Goal: Task Accomplishment & Management: Use online tool/utility

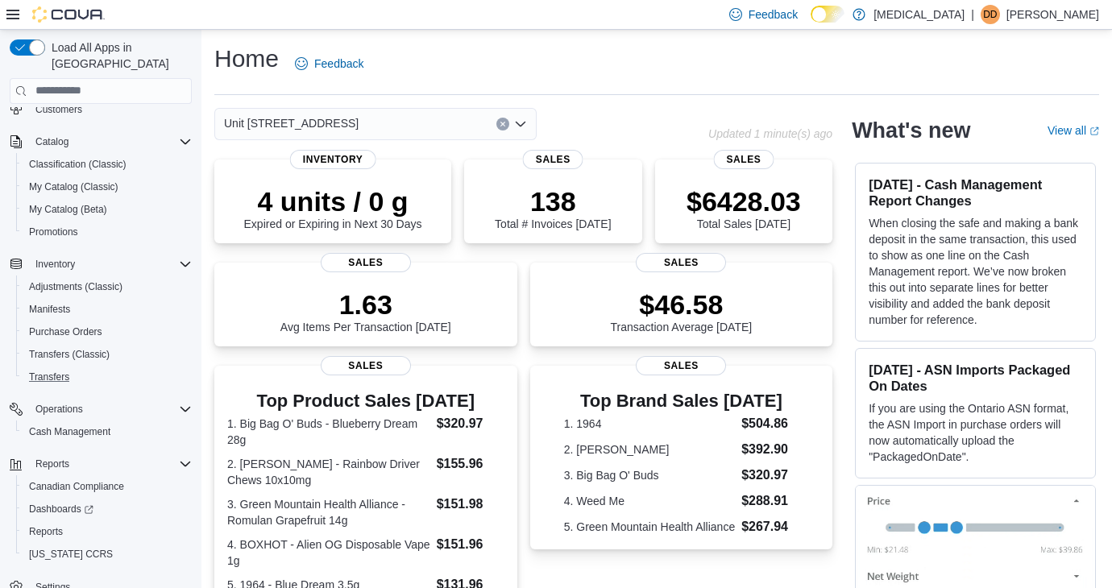
scroll to position [89, 0]
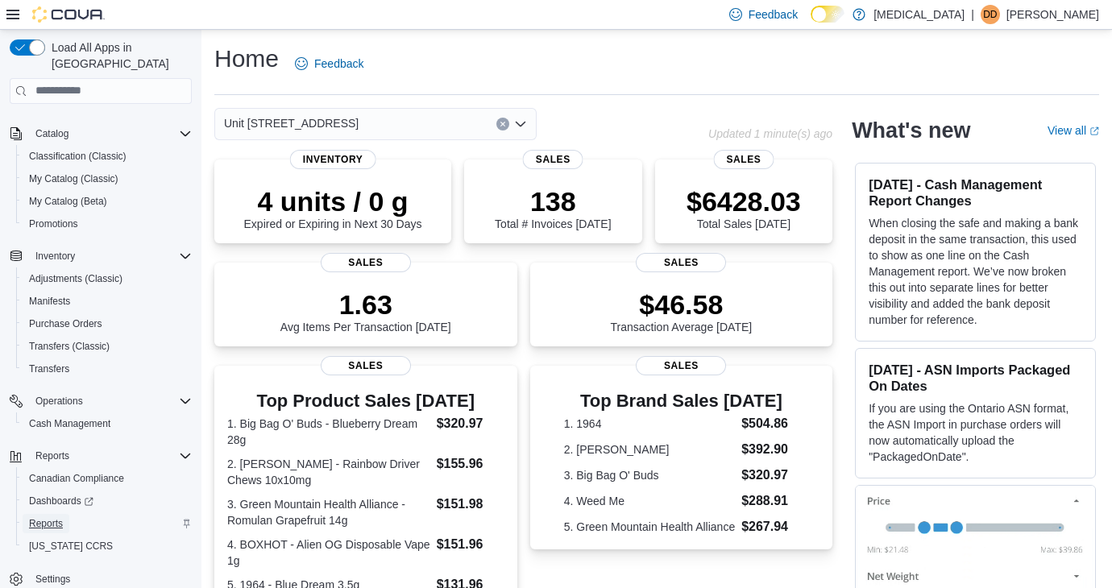
click at [52, 517] on span "Reports" at bounding box center [46, 523] width 34 height 13
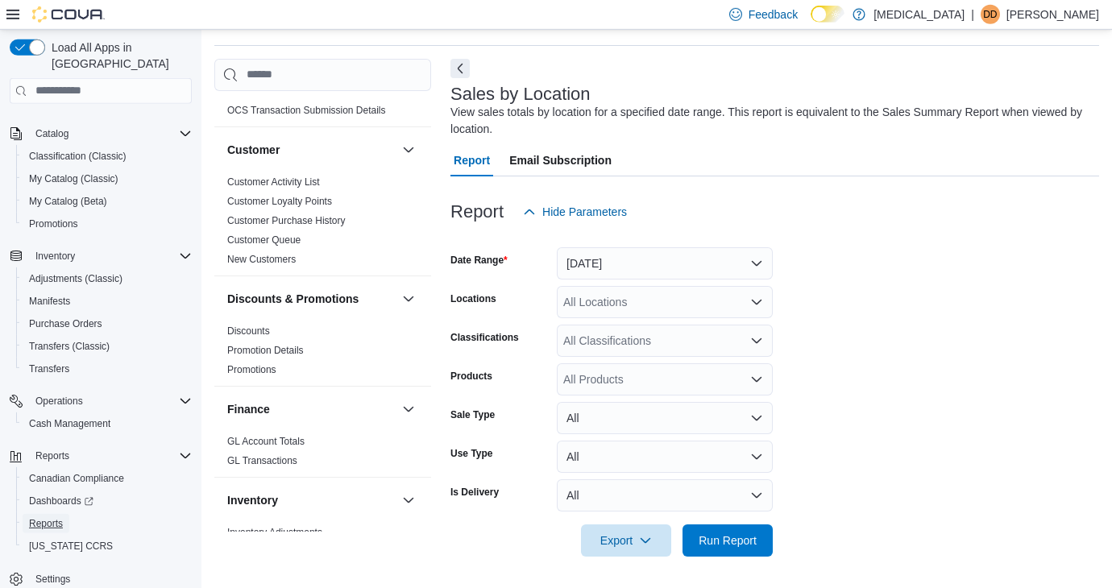
scroll to position [50, 0]
click at [612, 260] on button "[DATE]" at bounding box center [665, 262] width 216 height 32
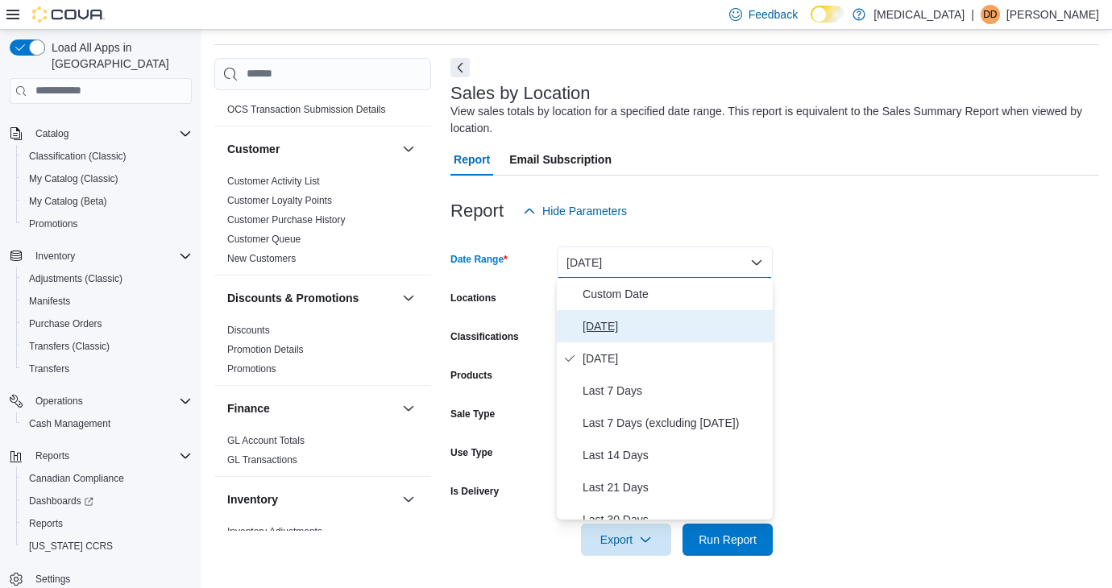
click at [612, 324] on span "[DATE]" at bounding box center [674, 326] width 184 height 19
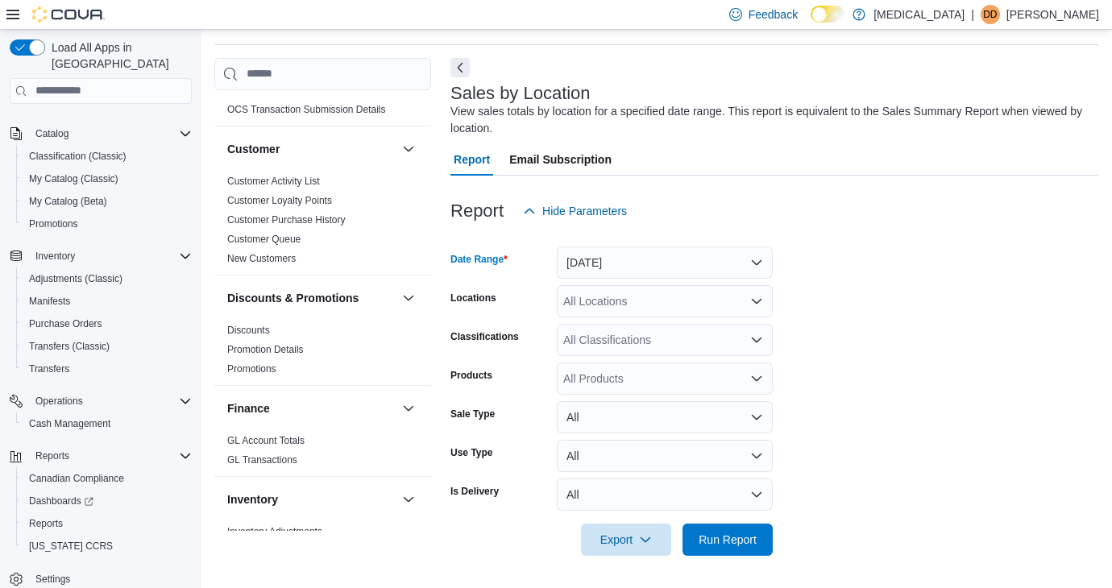
click at [631, 303] on div "All Locations" at bounding box center [665, 301] width 216 height 32
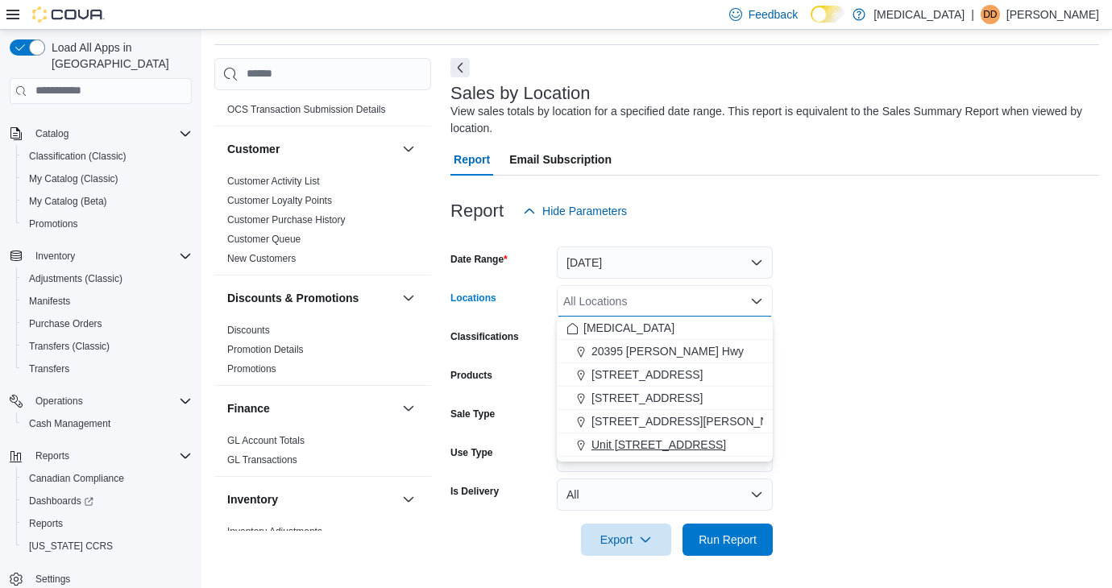
click at [660, 451] on span "Unit [STREET_ADDRESS]" at bounding box center [658, 445] width 135 height 16
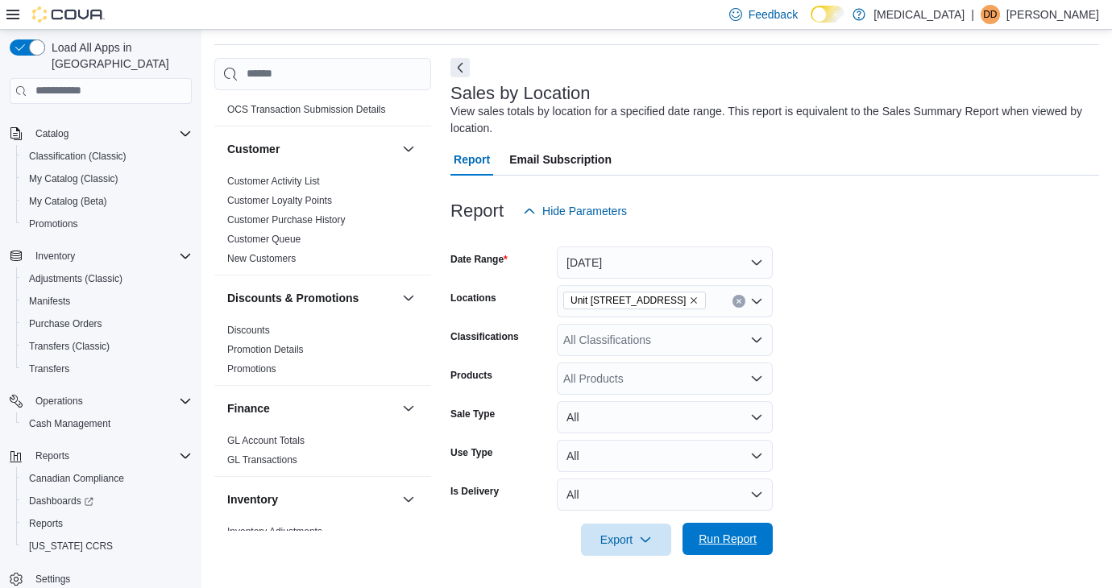
click at [724, 536] on span "Run Report" at bounding box center [727, 539] width 58 height 16
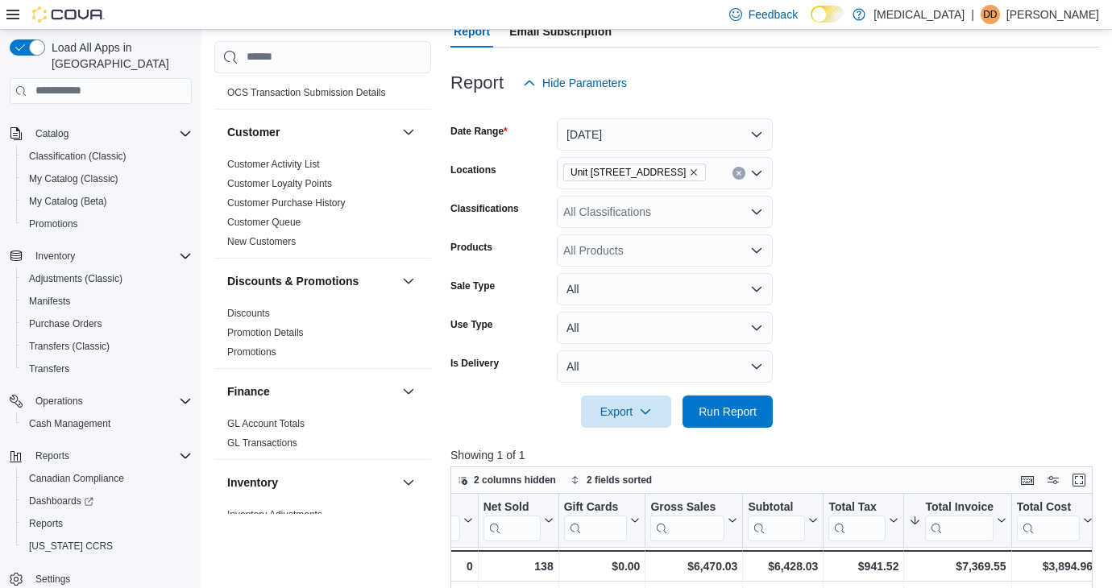
scroll to position [96, 0]
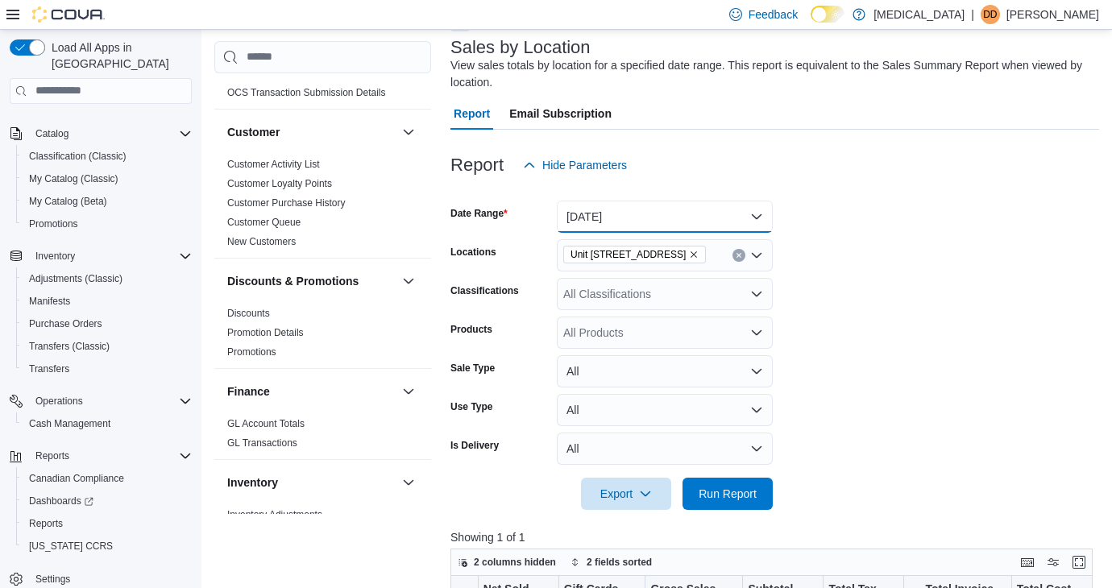
click at [694, 220] on button "[DATE]" at bounding box center [665, 217] width 216 height 32
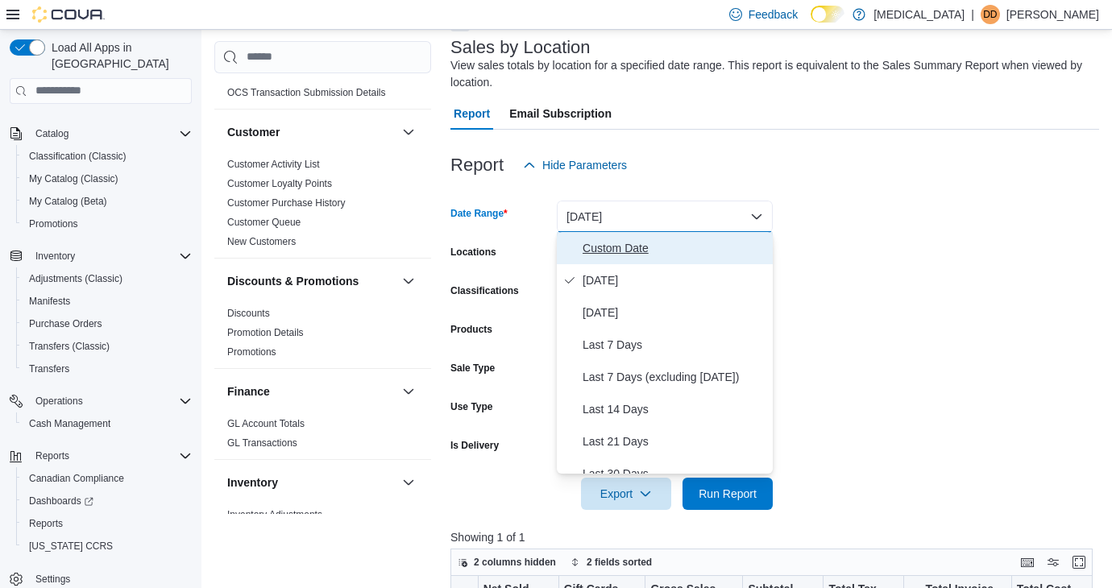
click at [594, 255] on span "Custom Date" at bounding box center [674, 247] width 184 height 19
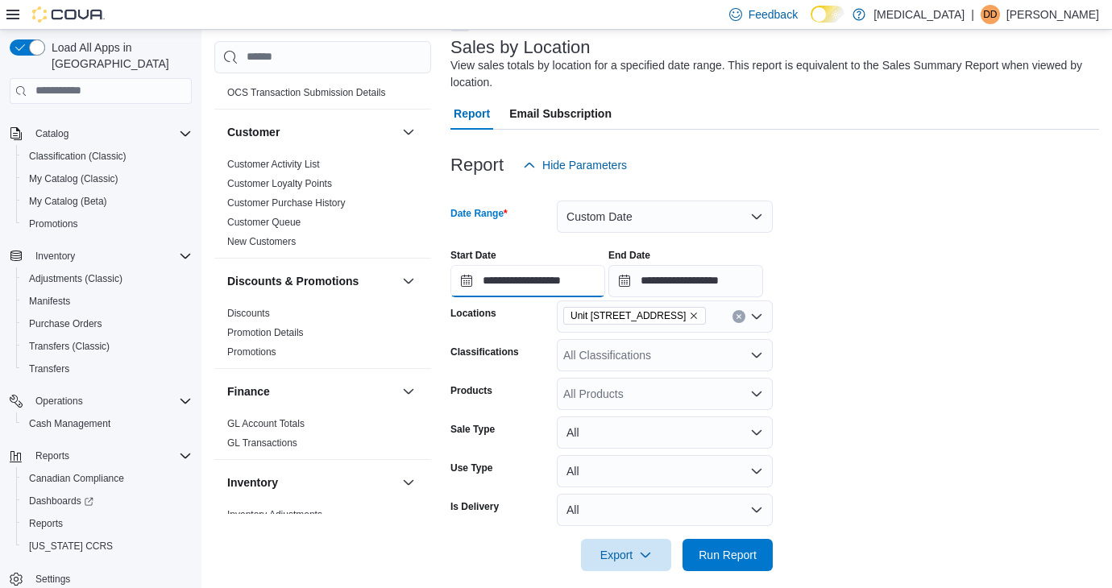
click at [520, 286] on input "**********" at bounding box center [527, 281] width 155 height 32
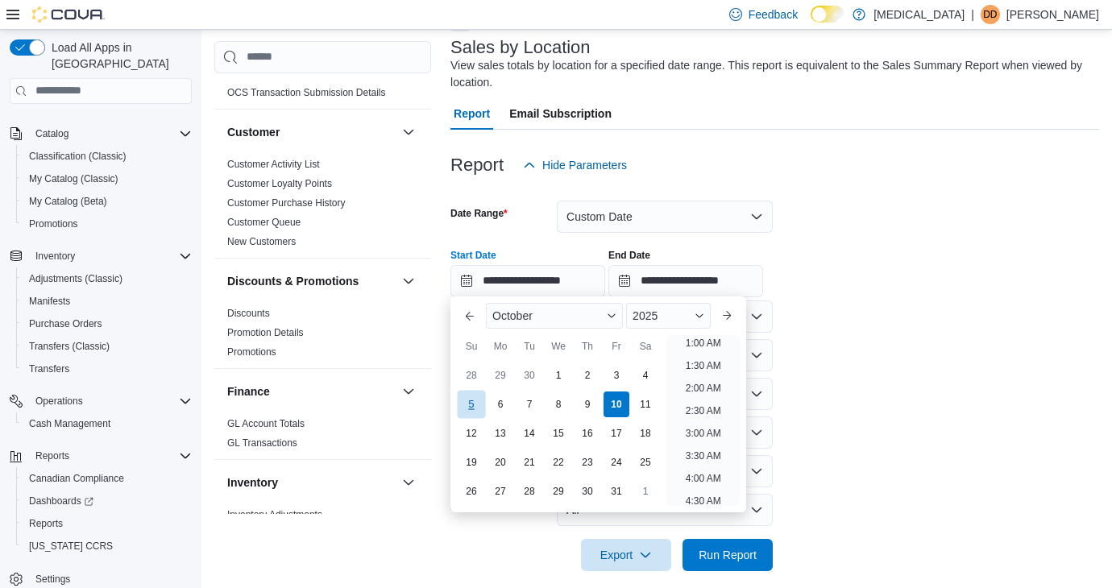
click at [476, 407] on div "5" at bounding box center [471, 405] width 28 height 28
type input "**********"
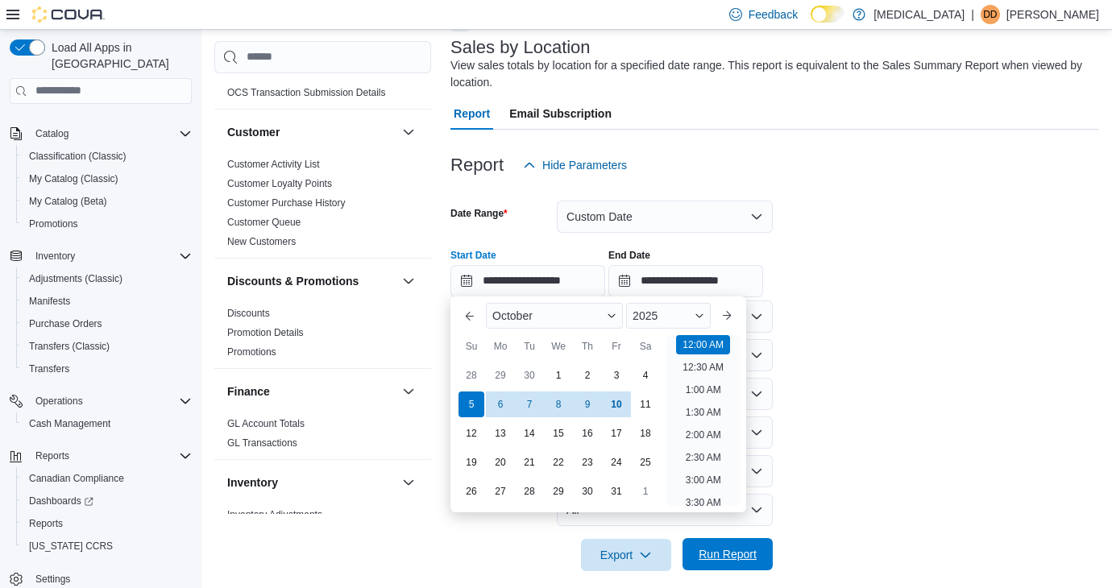
click at [722, 553] on span "Run Report" at bounding box center [727, 554] width 58 height 16
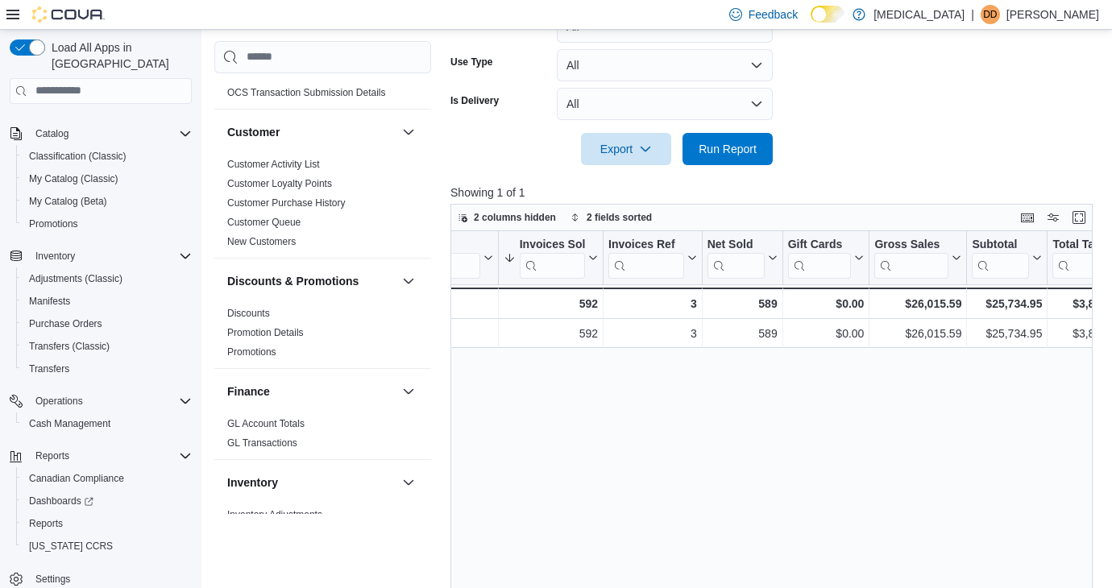
scroll to position [0, 209]
